Goal: Transaction & Acquisition: Book appointment/travel/reservation

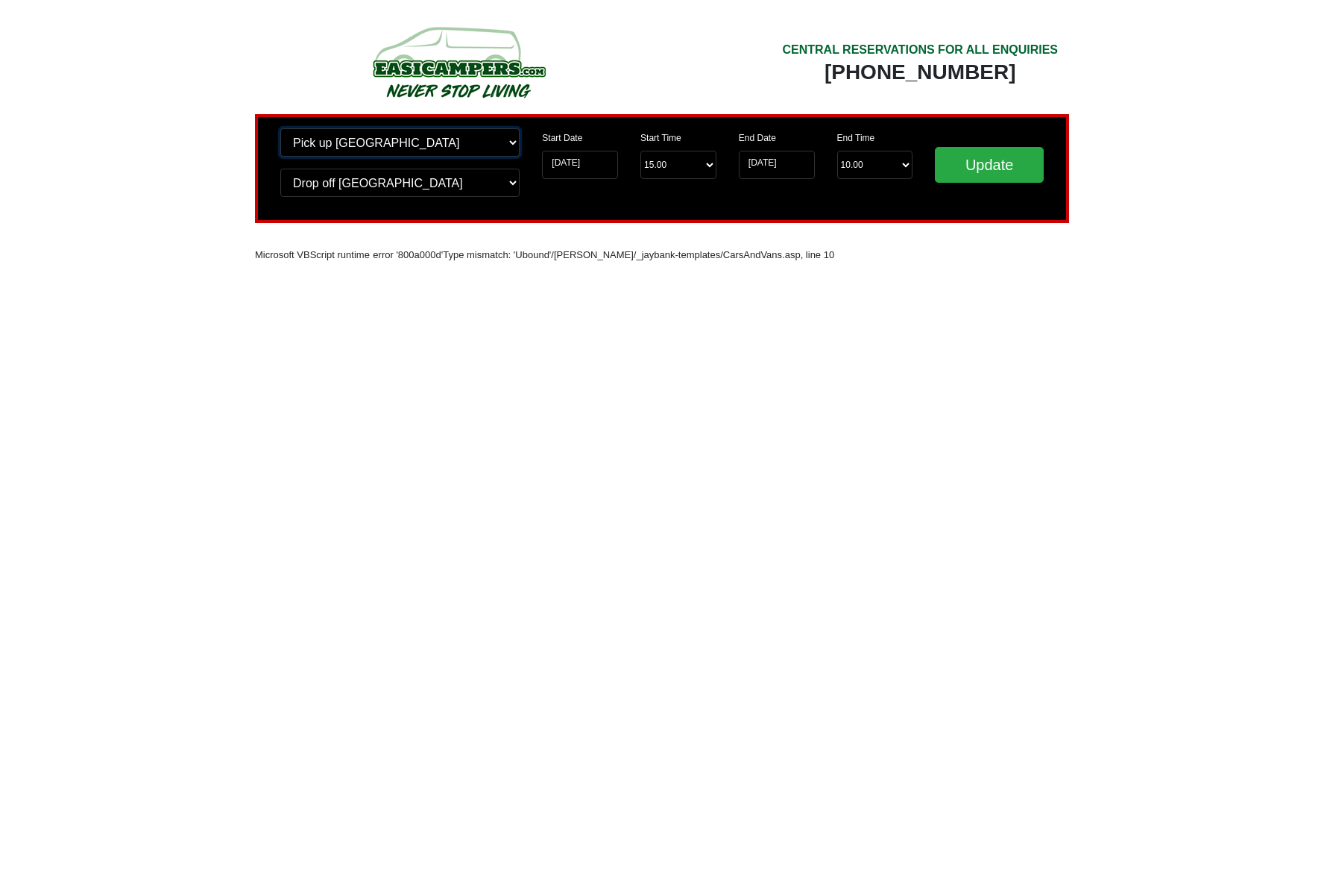
click at [513, 144] on select "Change pick up location? Pick up Edinburgh Birmingham Airport Blackburn Lancash…" at bounding box center [400, 142] width 239 height 28
select select "LPL"
click at [281, 128] on select "Change pick up location? Pick up Edinburgh Birmingham Airport Blackburn Lancash…" at bounding box center [400, 142] width 239 height 28
click at [509, 185] on select "Change drop off location? Drop off Edinburgh Birmingham Airport Blackburn Lanca…" at bounding box center [400, 182] width 239 height 28
select select "LPL"
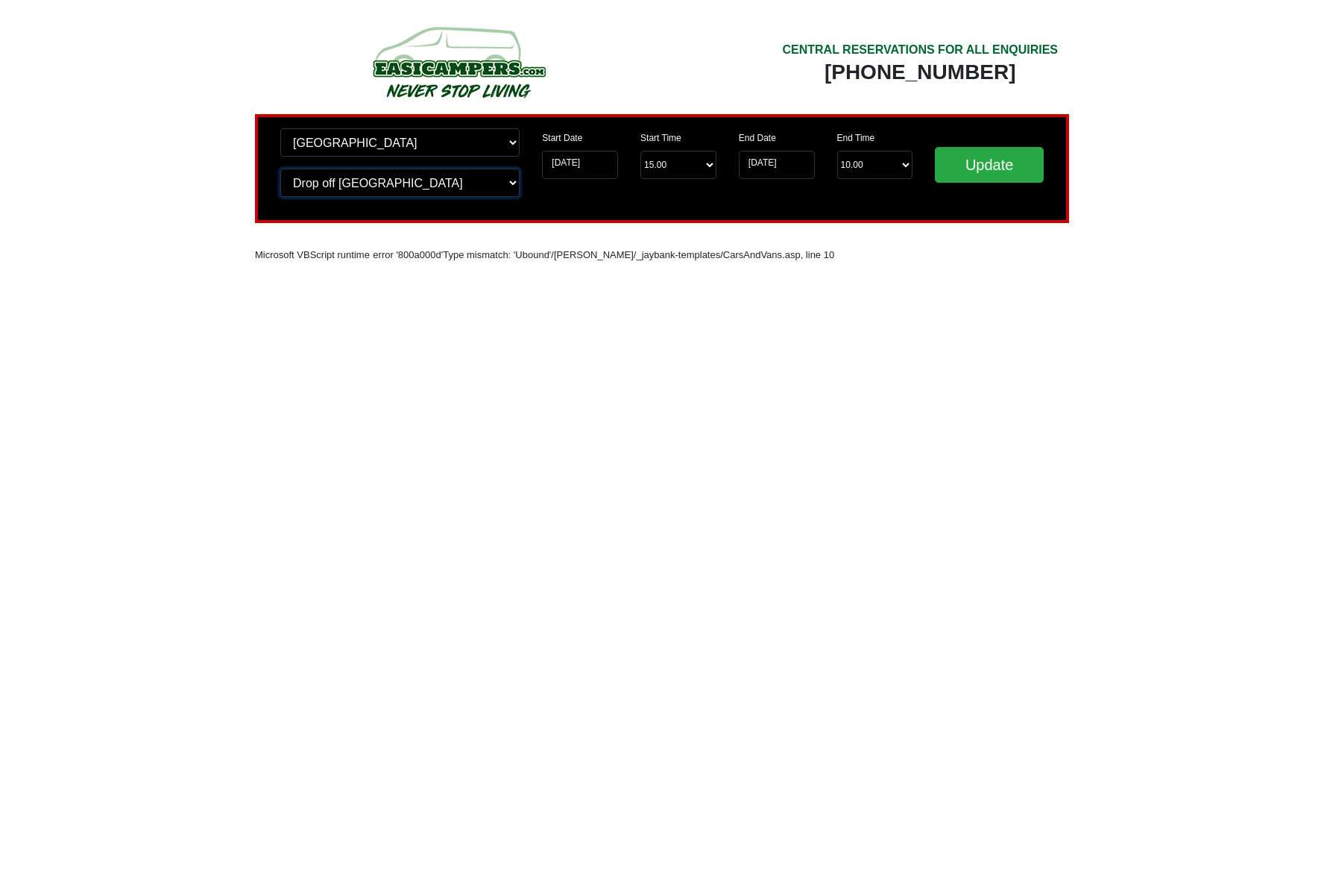
click at [281, 168] on select "Change drop off location? Drop off Edinburgh Birmingham Airport Blackburn Lanca…" at bounding box center [400, 182] width 239 height 28
click at [608, 169] on input "01-10-2025" at bounding box center [581, 164] width 76 height 28
click at [594, 163] on input "01-10-2025" at bounding box center [581, 164] width 76 height 28
click at [567, 163] on input "01-10-2025" at bounding box center [581, 164] width 76 height 28
click at [605, 160] on input "01-10-2025" at bounding box center [581, 164] width 76 height 28
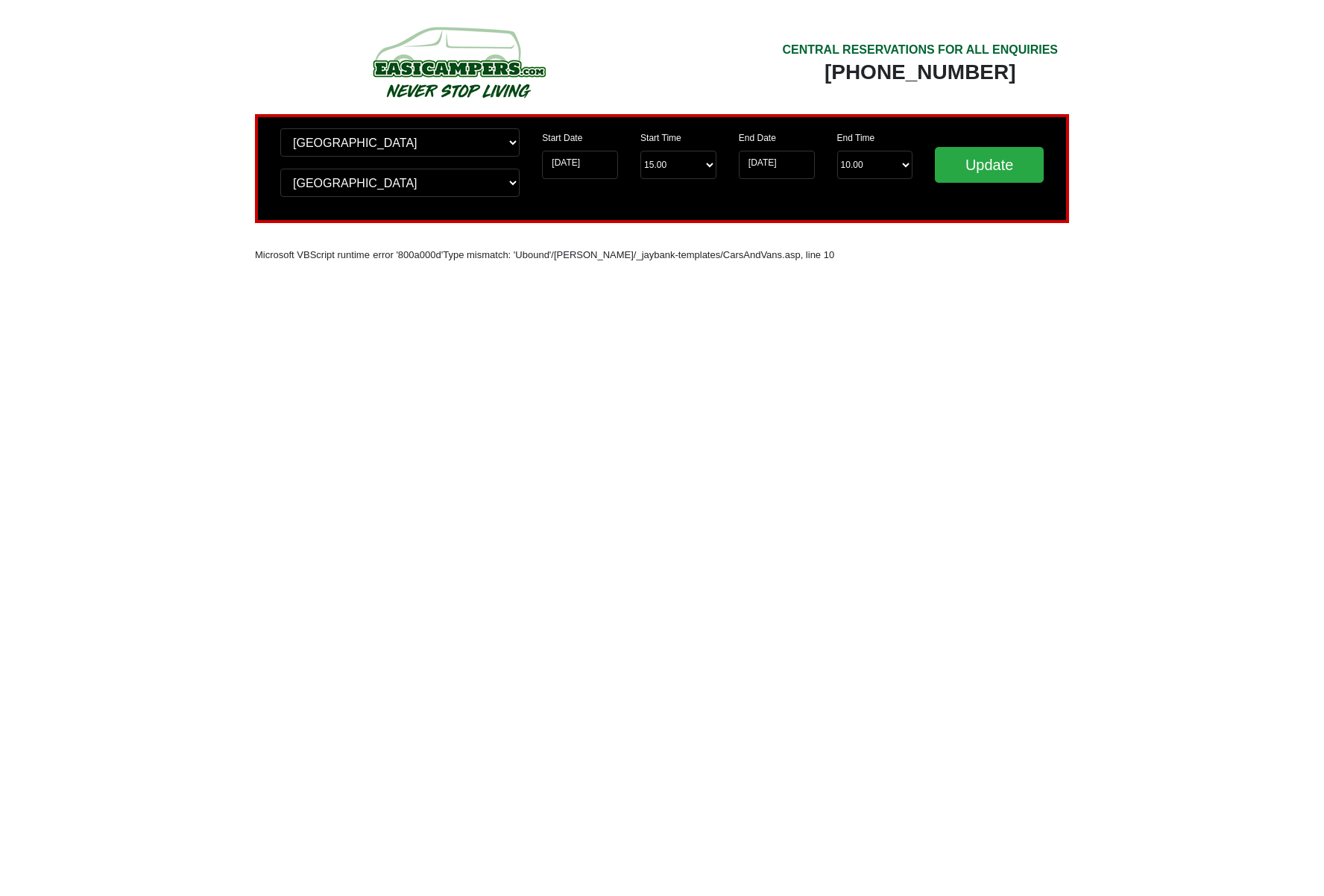
click at [604, 140] on div "Start Date 01-10-2025" at bounding box center [581, 154] width 76 height 51
click at [592, 139] on div "Start Date 01-10-2025" at bounding box center [581, 154] width 76 height 51
click at [568, 138] on label "Start Date" at bounding box center [562, 137] width 40 height 14
click at [568, 151] on input "01-10-2025" at bounding box center [581, 164] width 76 height 28
click at [597, 167] on input "01-10-2025" at bounding box center [581, 164] width 76 height 28
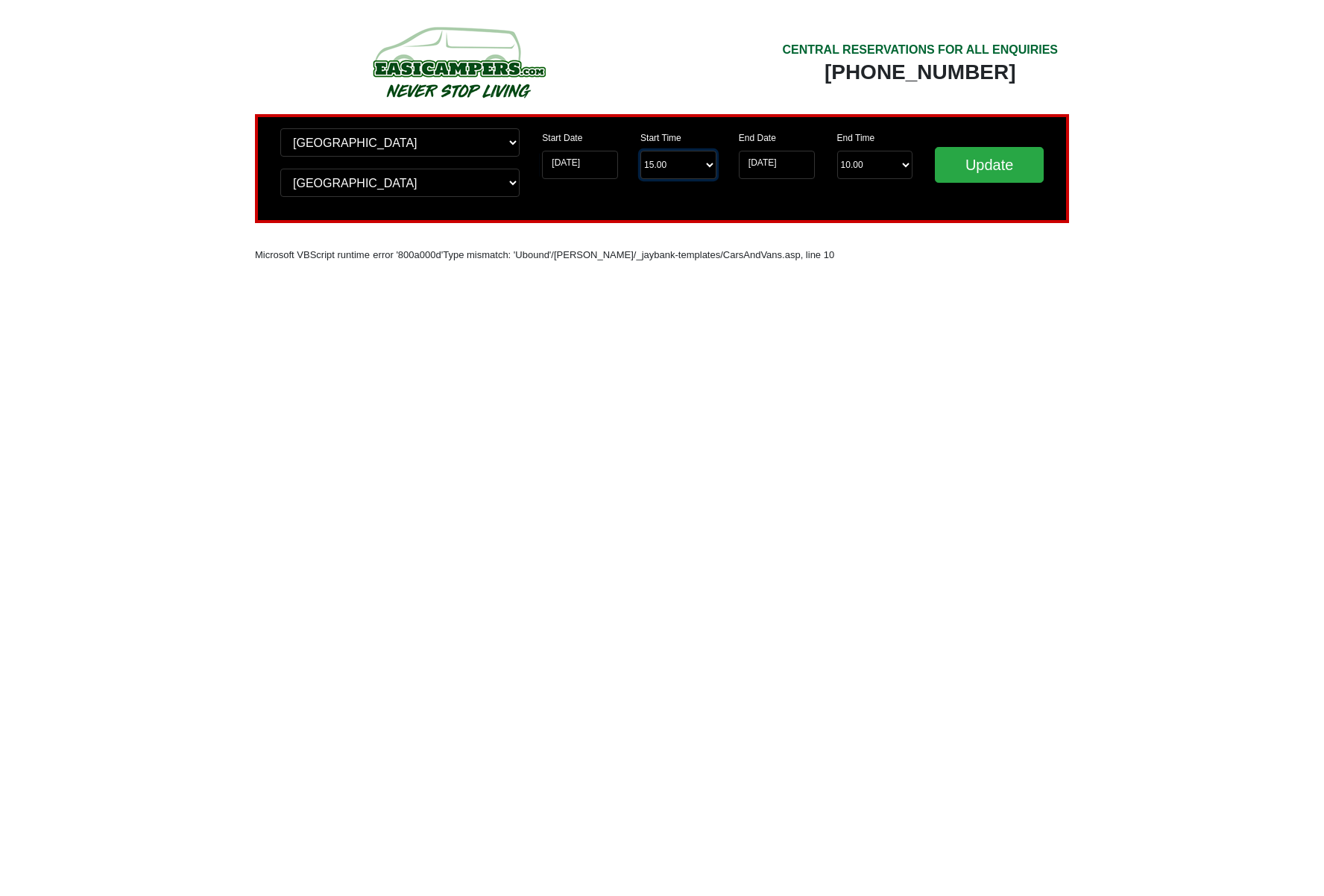
click at [677, 173] on select "Start Time 15.00 -------- 11.00 am (Saturday & Sunday Only) 12.00 pm (Saturday)…" at bounding box center [679, 164] width 76 height 28
click at [572, 167] on input "01-10-2025" at bounding box center [581, 164] width 76 height 28
click at [599, 163] on input "01-10-2025" at bounding box center [581, 164] width 76 height 28
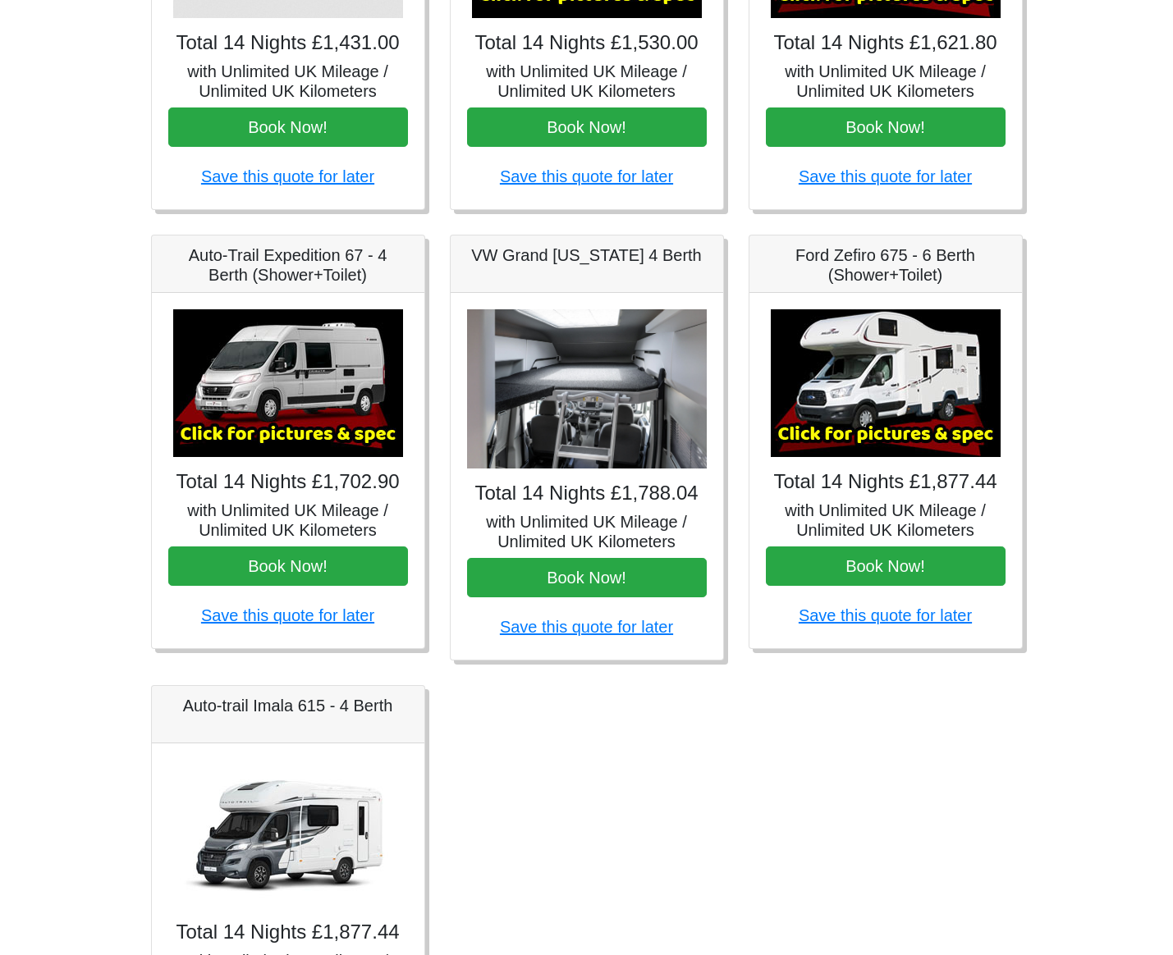
scroll to position [487, 0]
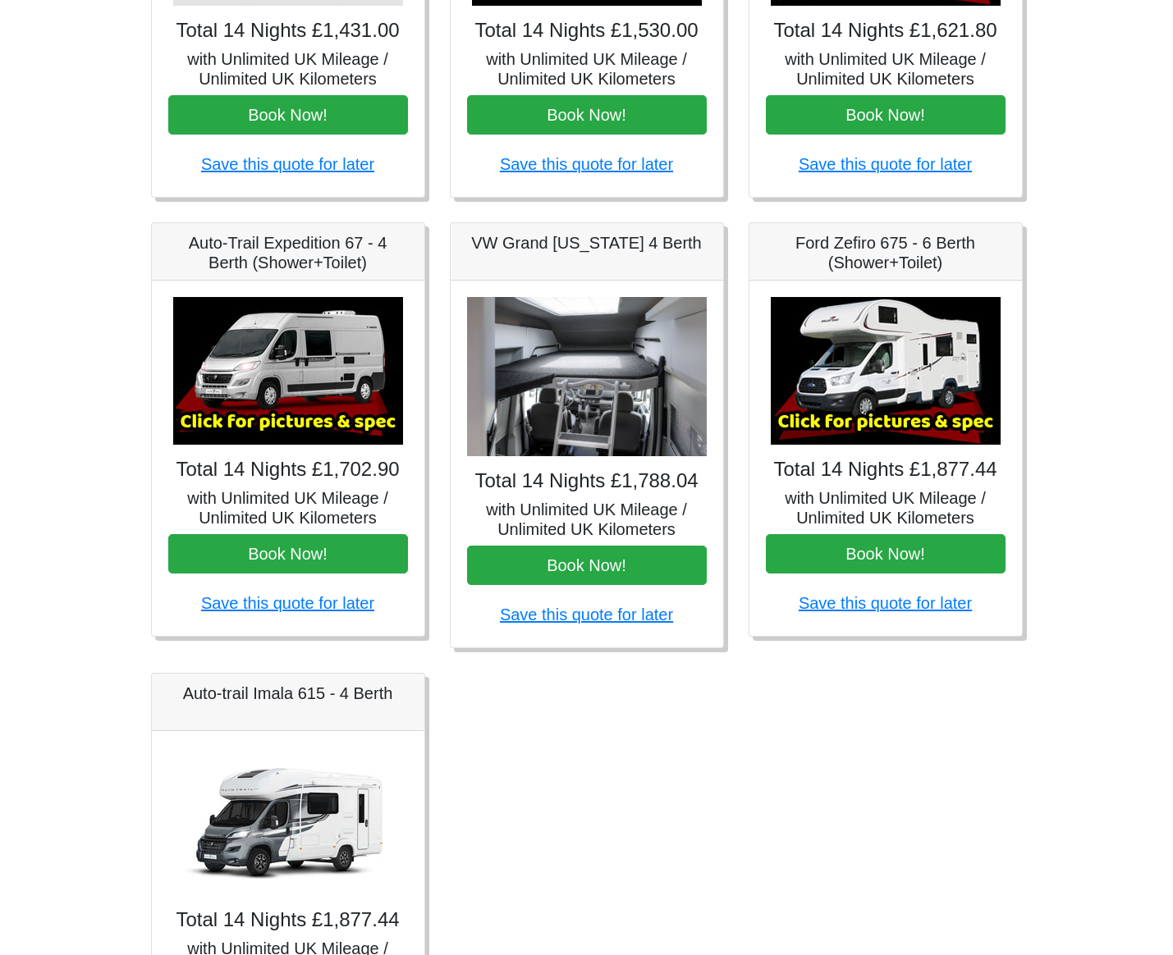
click at [318, 434] on img at bounding box center [288, 371] width 230 height 148
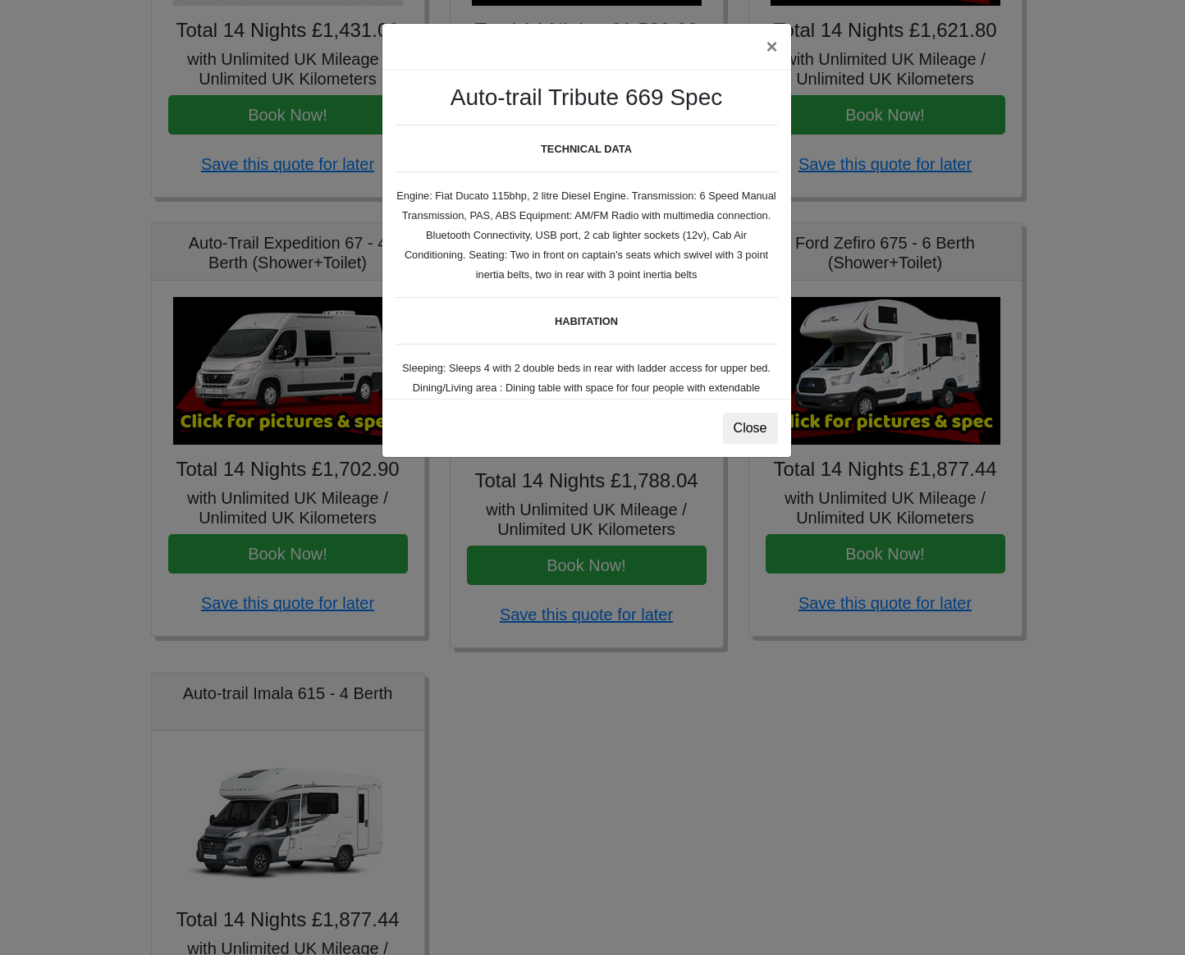
click at [300, 423] on div "× Auto-trail Tribute 669 Spec TECHNICAL DATA Engine: Fiat Ducato 115bhp, 2 litr…" at bounding box center [592, 477] width 1185 height 955
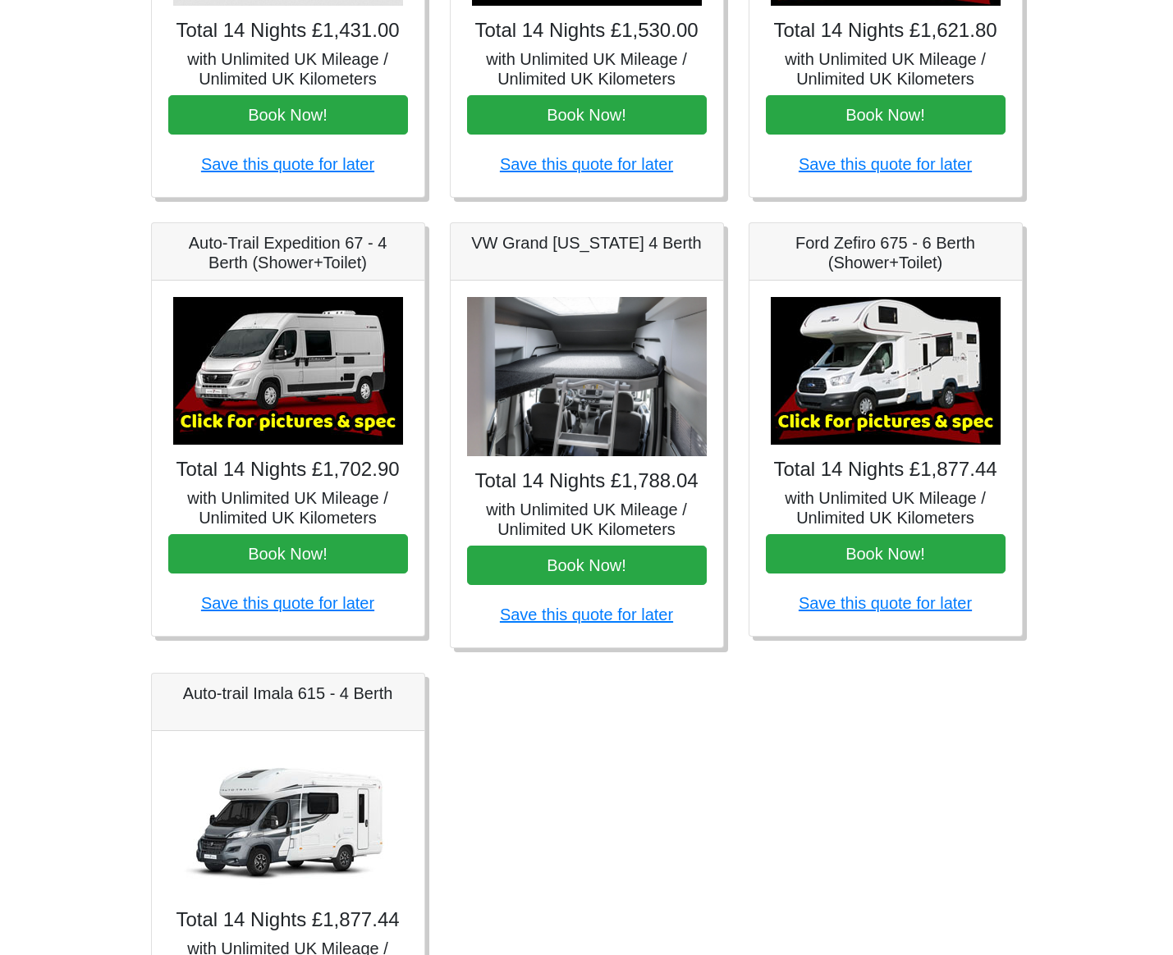
click at [542, 431] on img at bounding box center [587, 377] width 240 height 160
click at [567, 435] on img at bounding box center [587, 377] width 240 height 160
click at [598, 321] on img at bounding box center [587, 377] width 240 height 160
click at [597, 394] on img at bounding box center [587, 377] width 240 height 160
click at [608, 505] on h5 "with Unlimited UK Mileage / Unlimited UK Kilometers" at bounding box center [587, 519] width 240 height 39
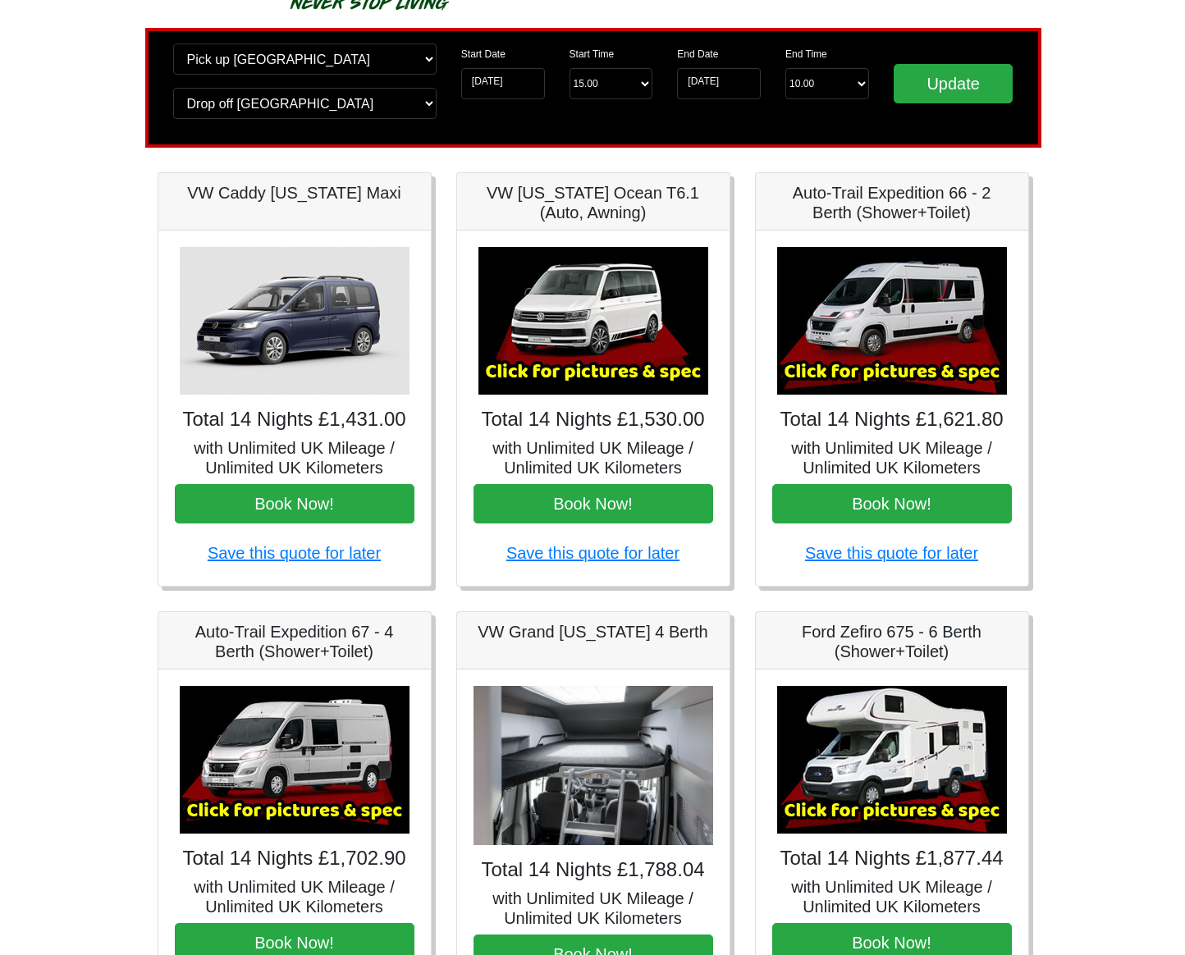
scroll to position [99, 0]
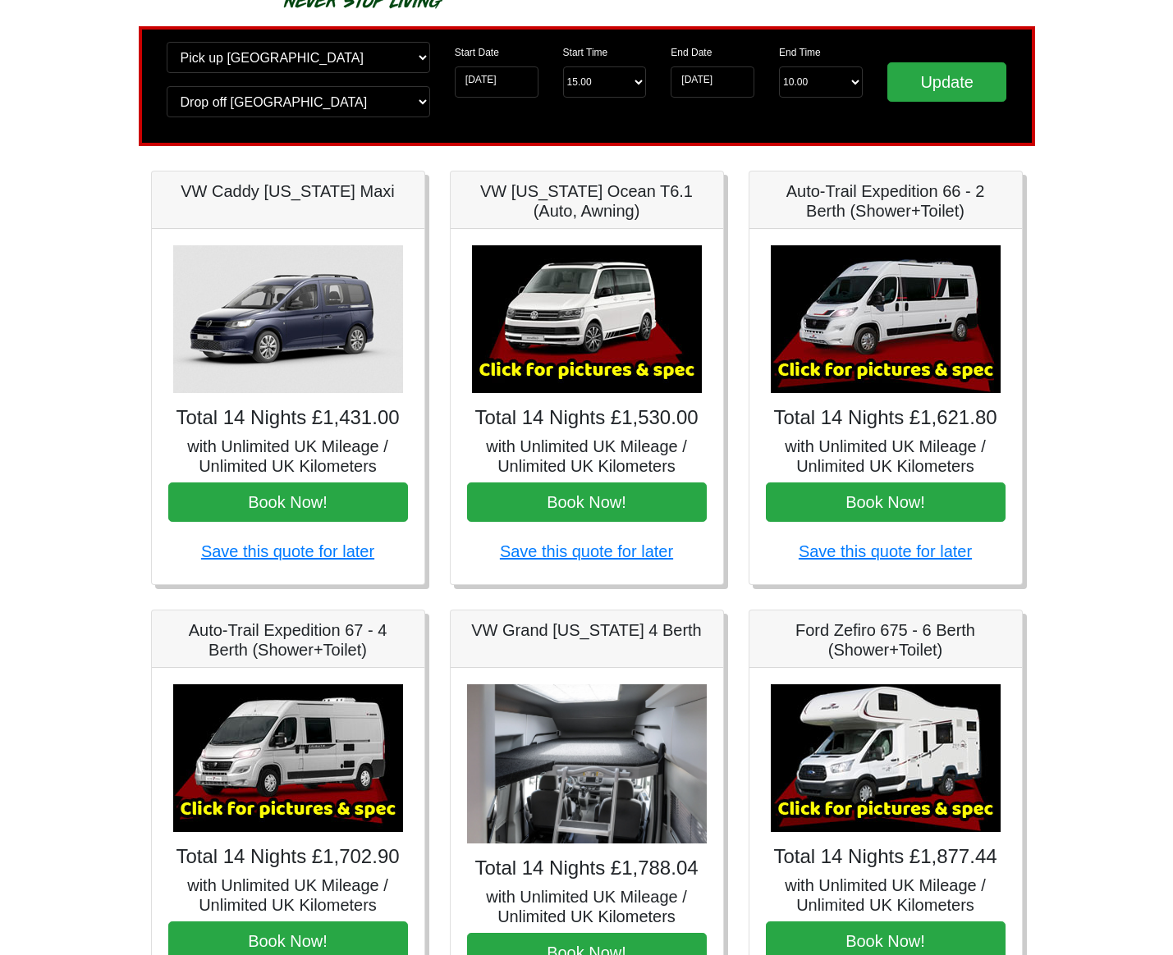
click at [897, 450] on h5 "with Unlimited UK Mileage / Unlimited UK Kilometers" at bounding box center [886, 456] width 240 height 39
click at [871, 356] on img at bounding box center [886, 319] width 230 height 148
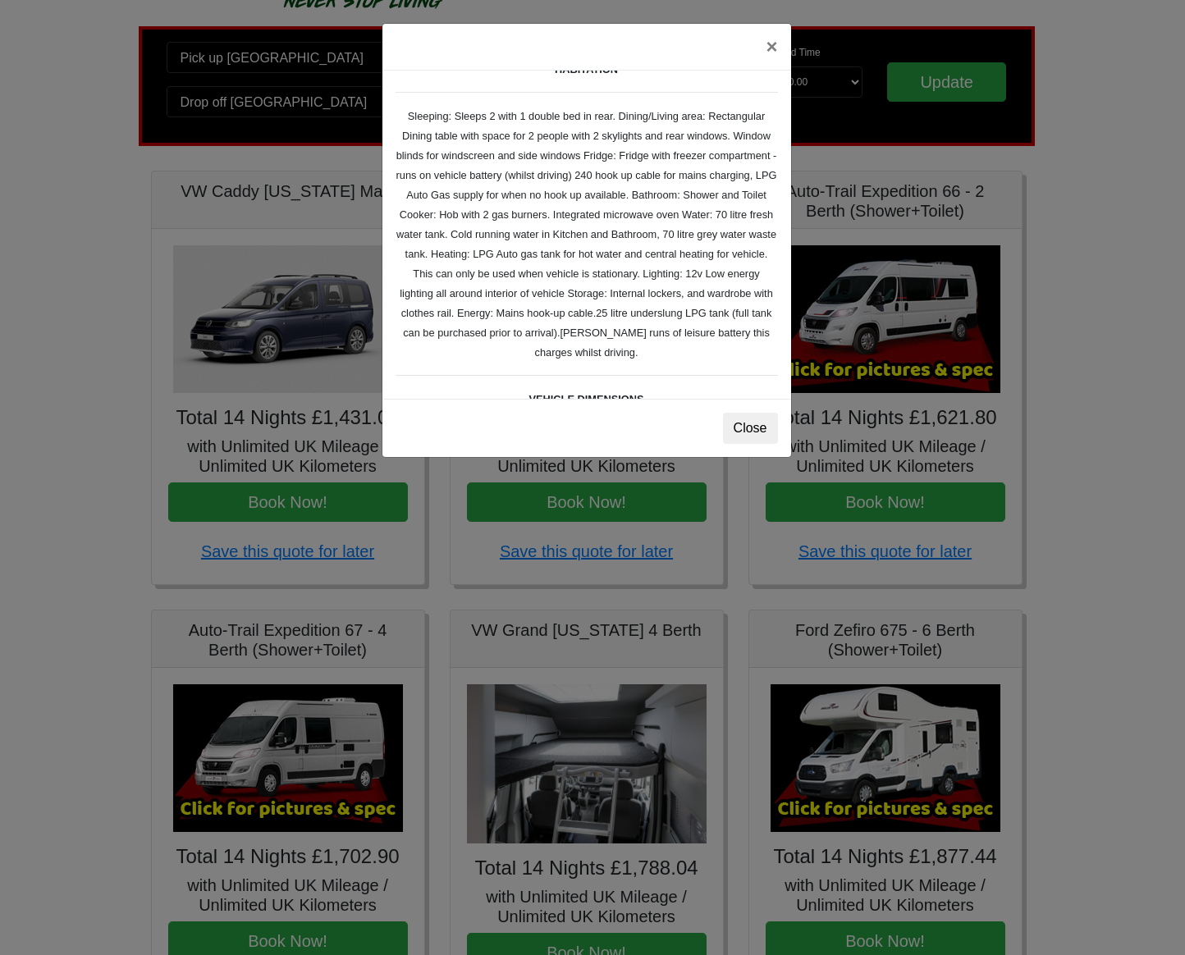
scroll to position [253, 0]
click at [345, 677] on div "× Fiat [PERSON_NAME] L 2 Spec TECHNICAL DATA Engine: Fiat Ducato 115bhp, 2 litr…" at bounding box center [592, 477] width 1185 height 955
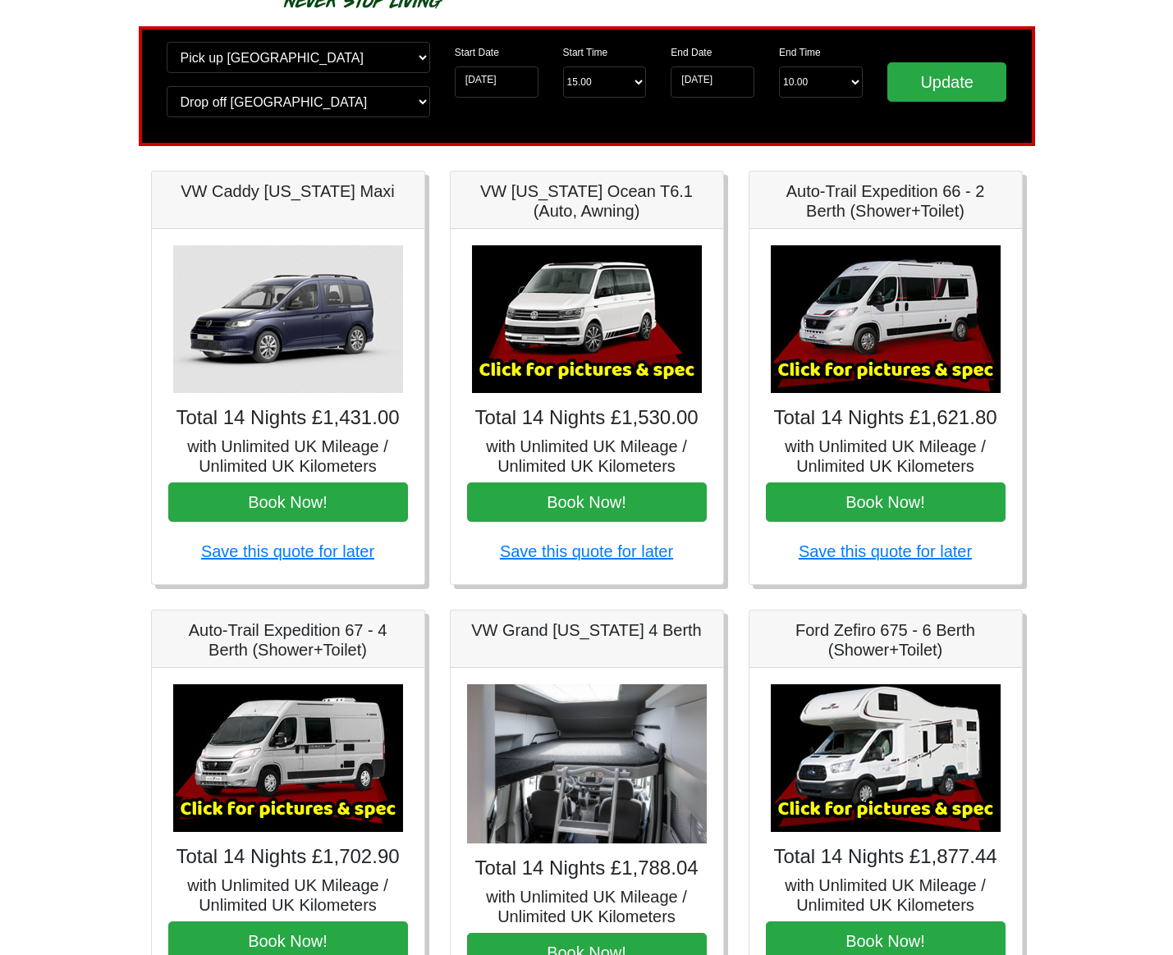
click at [302, 725] on img at bounding box center [288, 758] width 230 height 148
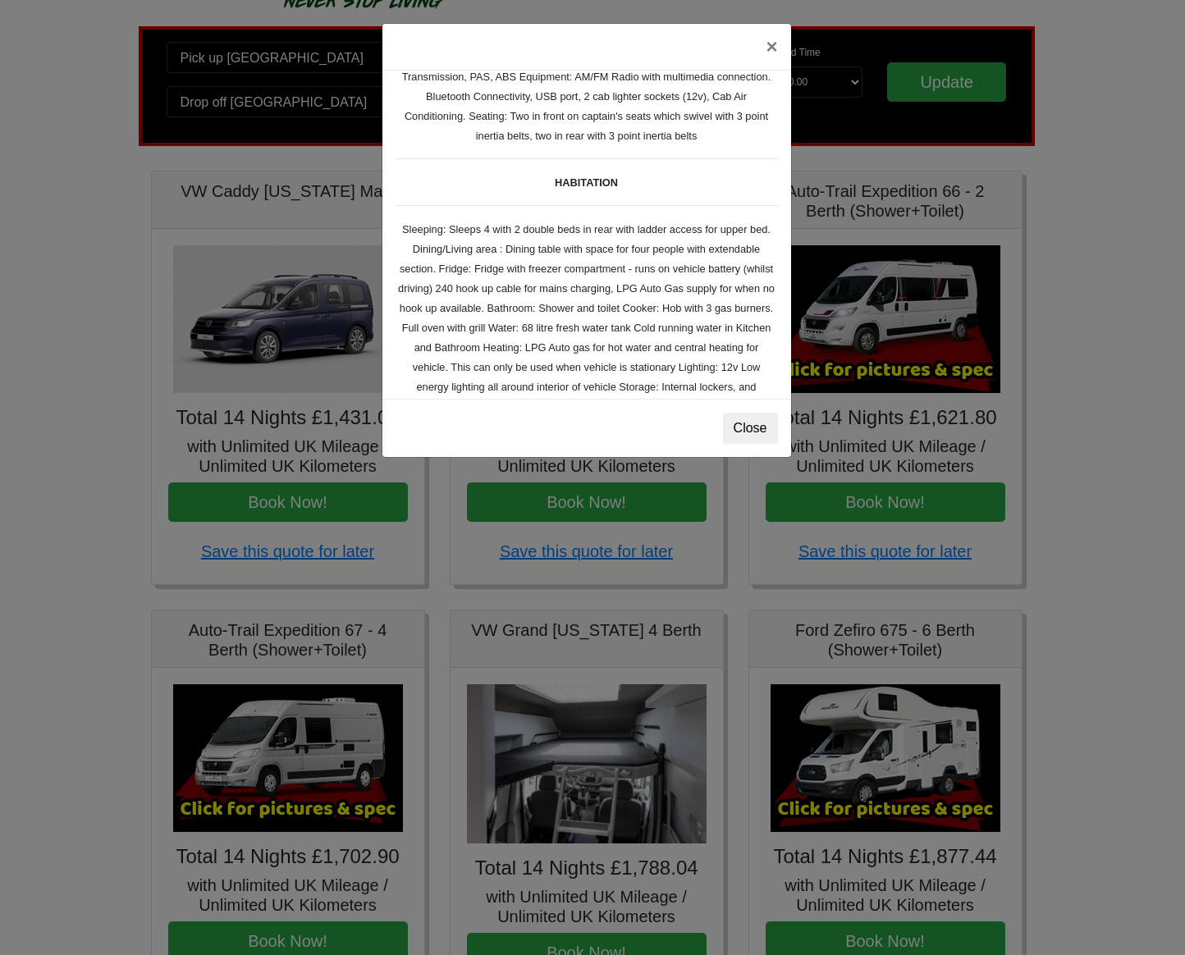
scroll to position [141, 0]
click at [854, 458] on div "× Auto-trail Tribute 669 Spec TECHNICAL DATA Engine: Fiat Ducato 115bhp, 2 litr…" at bounding box center [592, 477] width 1185 height 955
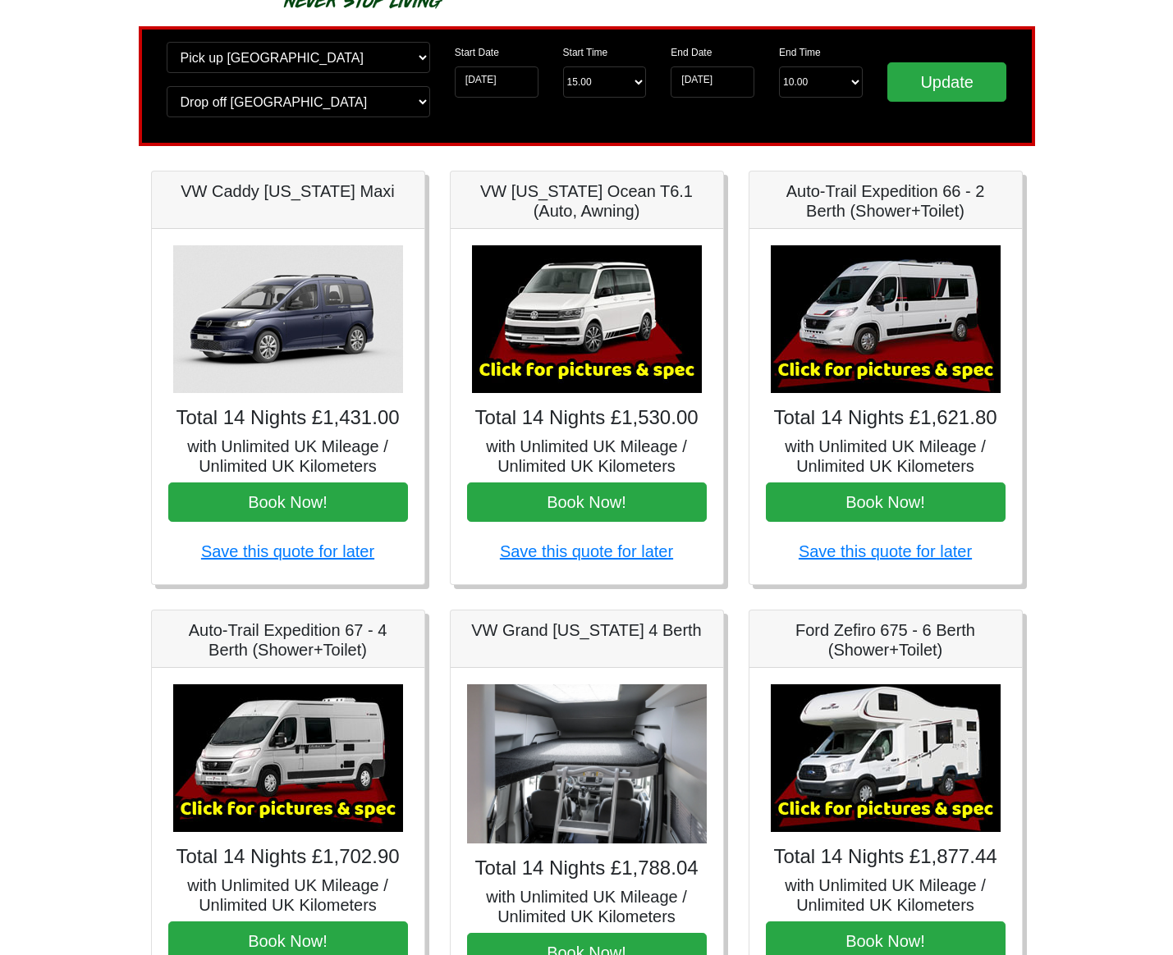
click at [546, 377] on img at bounding box center [587, 319] width 230 height 148
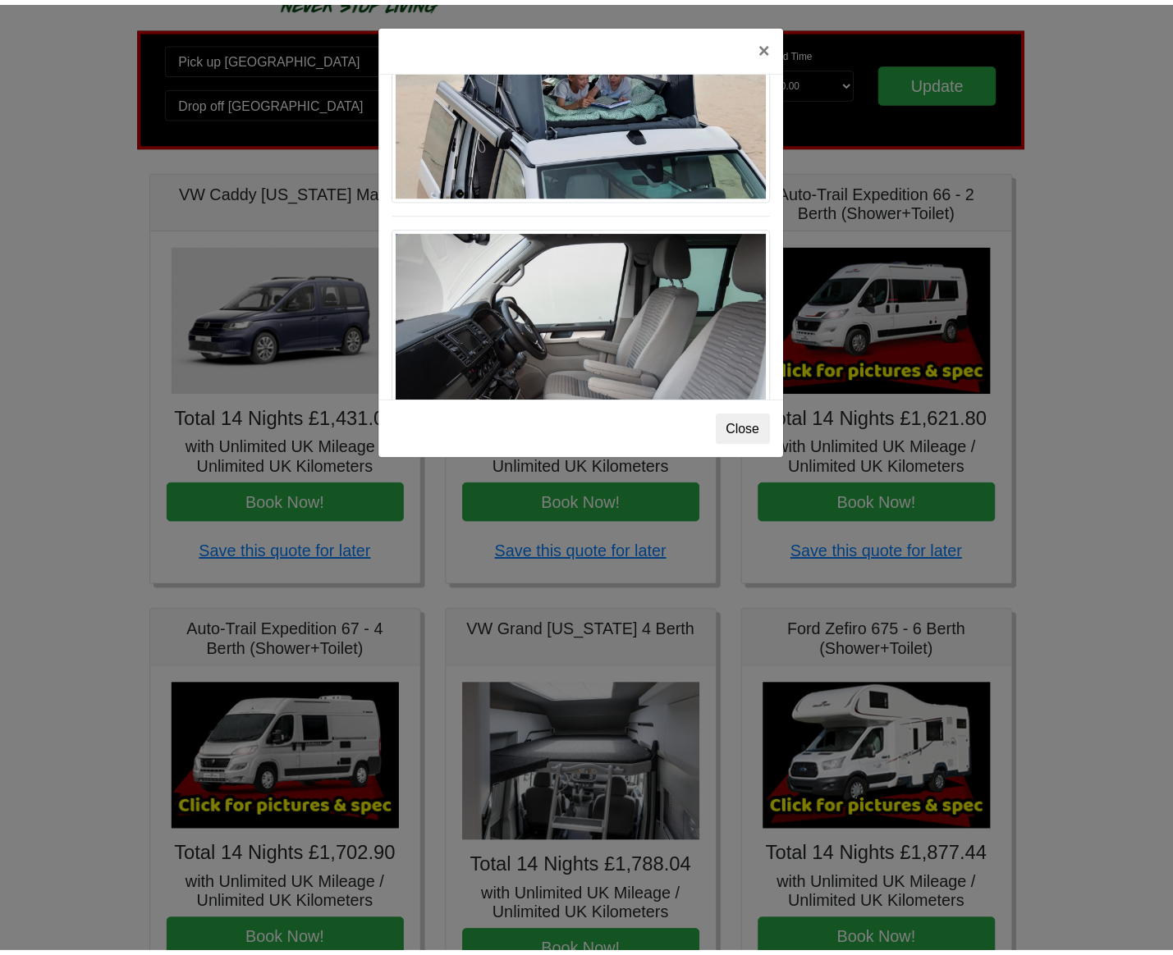
scroll to position [869, 0]
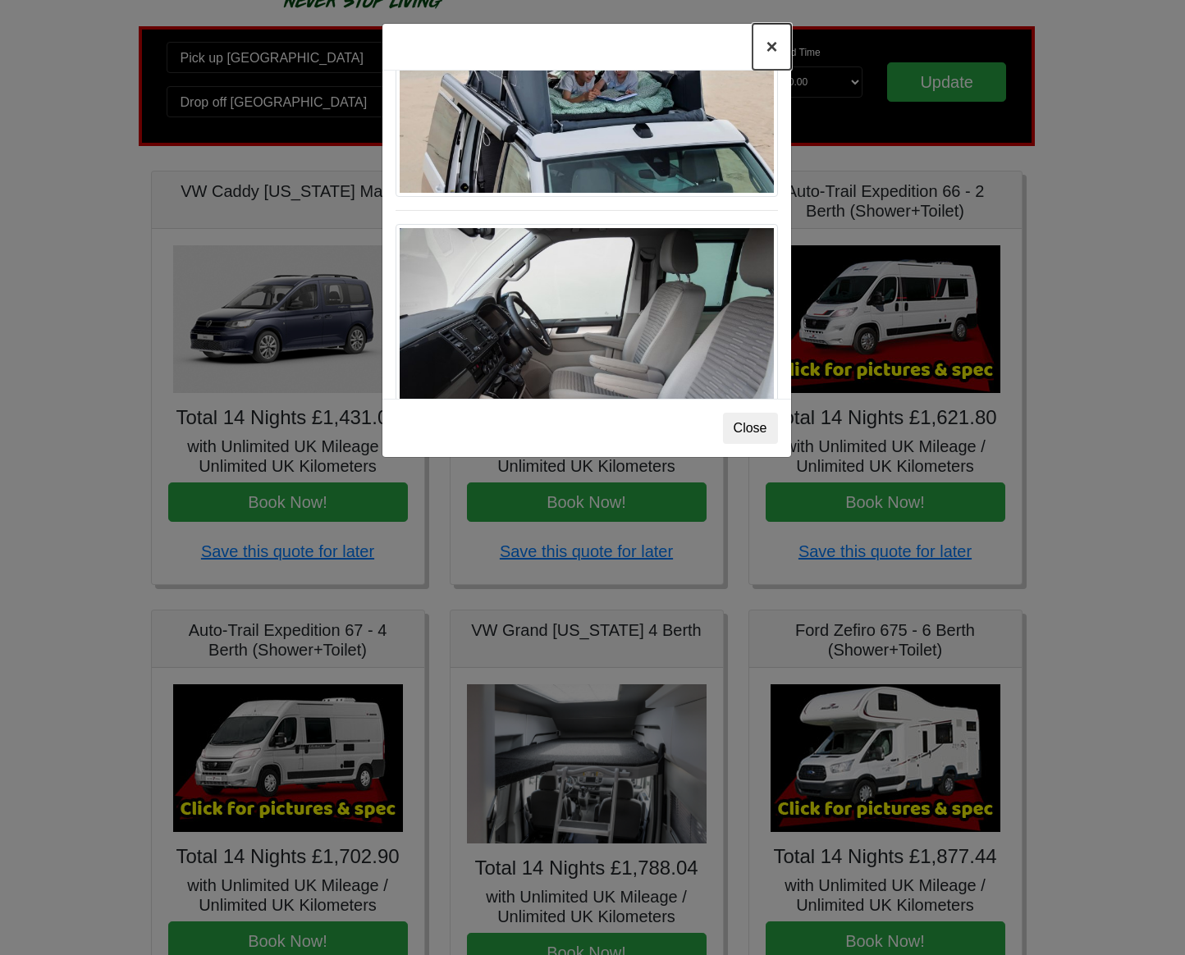
click at [772, 48] on button "×" at bounding box center [771, 47] width 38 height 46
